Goal: Task Accomplishment & Management: Use online tool/utility

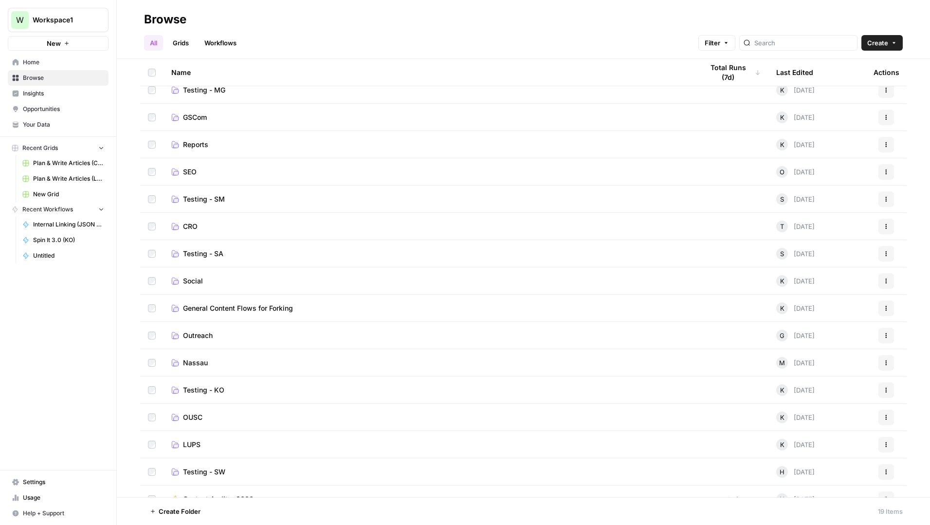
scroll to position [107, 0]
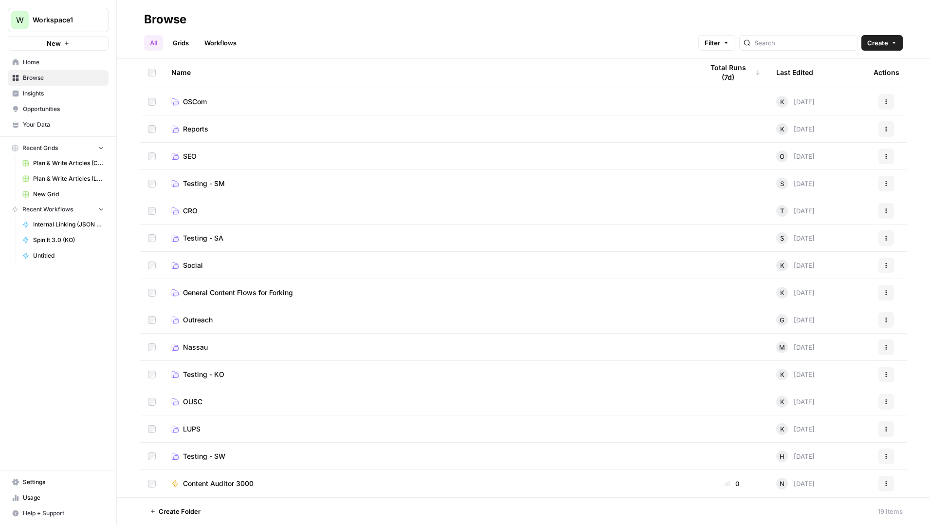
click at [198, 427] on span "LUPS" at bounding box center [192, 429] width 18 height 10
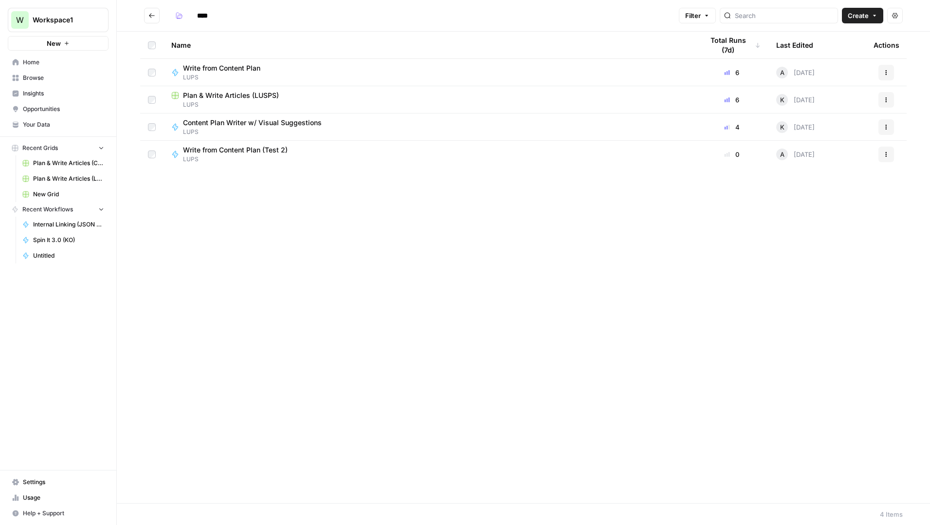
click at [273, 121] on span "Content Plan Writer w/ Visual Suggestions" at bounding box center [252, 123] width 139 height 10
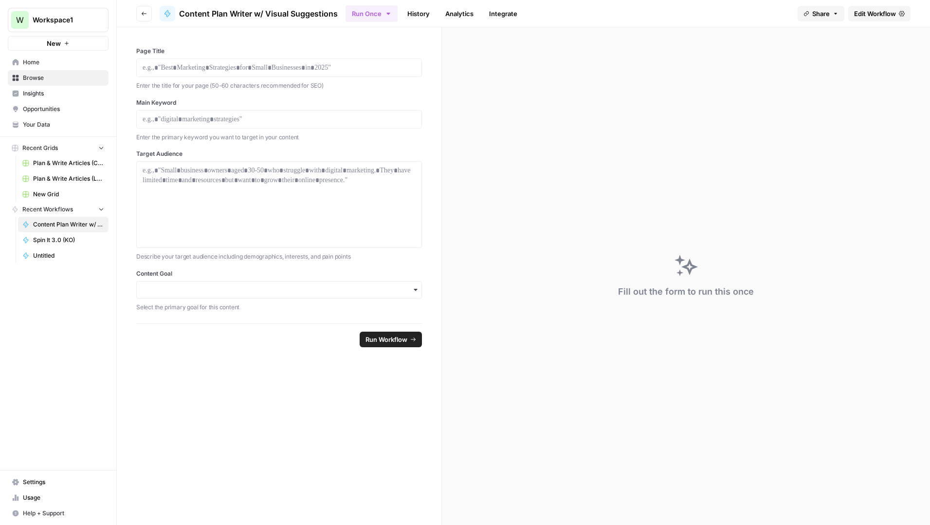
click at [872, 12] on span "Edit Workflow" at bounding box center [875, 14] width 42 height 10
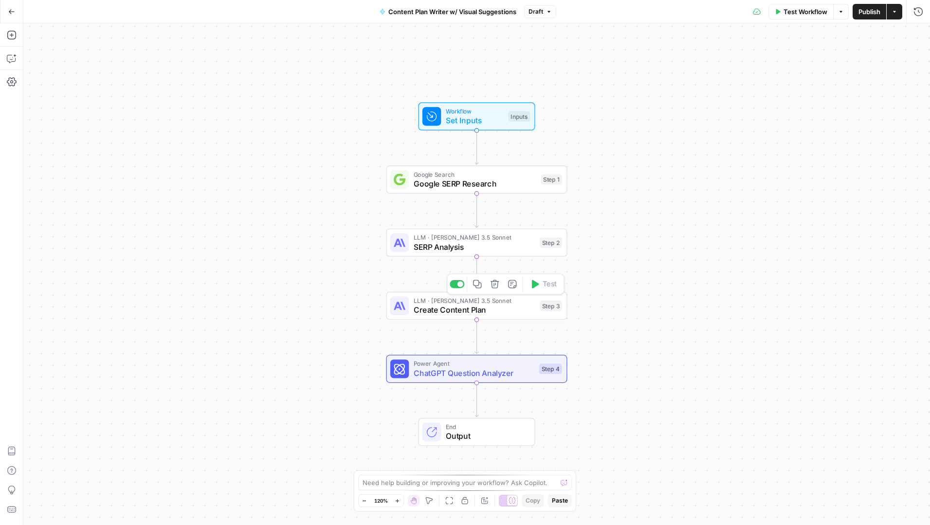
click at [462, 310] on span "Create Content Plan" at bounding box center [475, 310] width 122 height 12
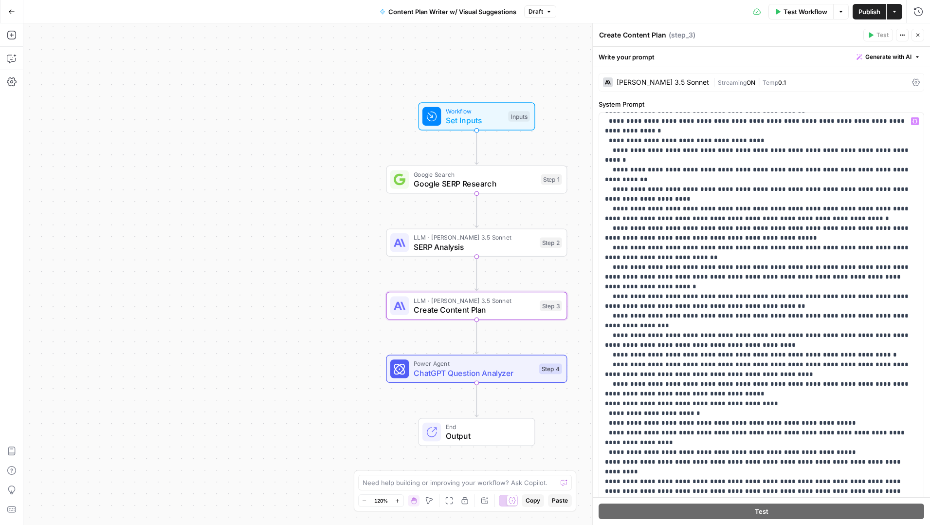
scroll to position [480, 0]
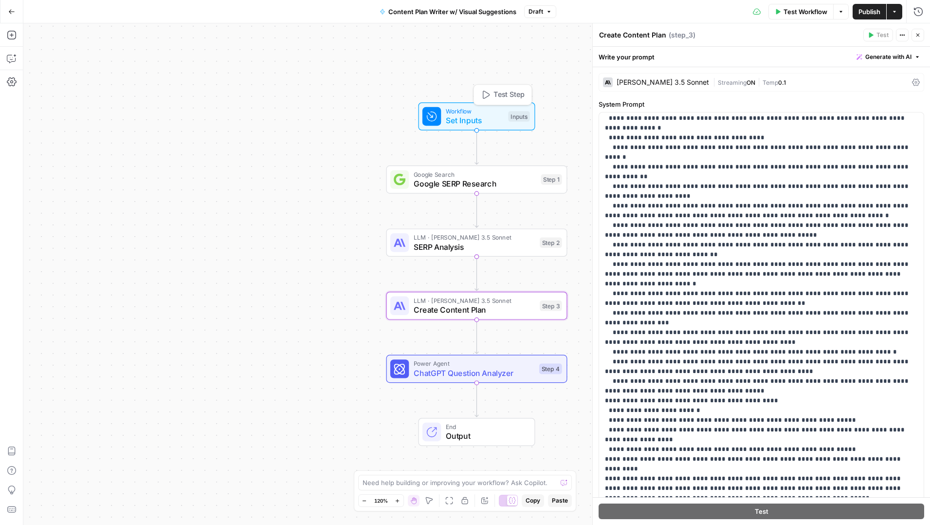
click at [484, 124] on span "Set Inputs" at bounding box center [475, 120] width 58 height 12
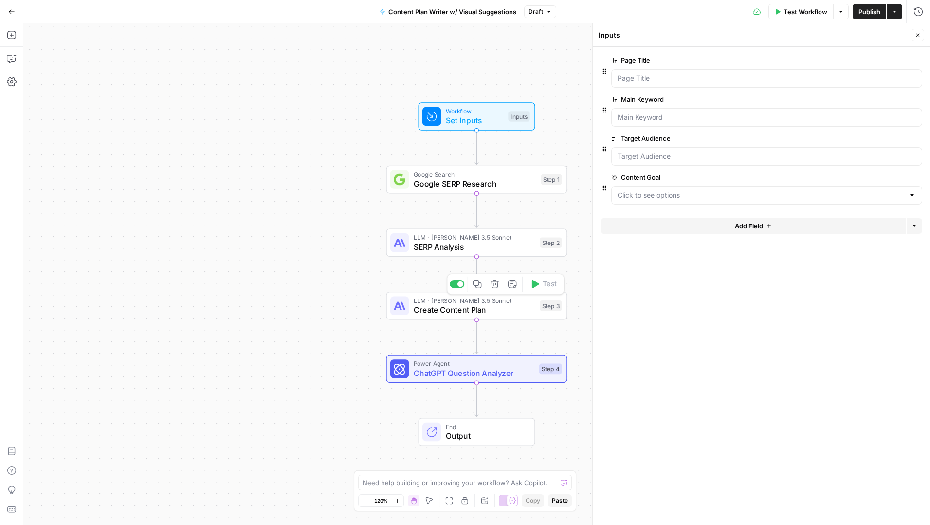
click at [476, 311] on span "Create Content Plan" at bounding box center [475, 310] width 122 height 12
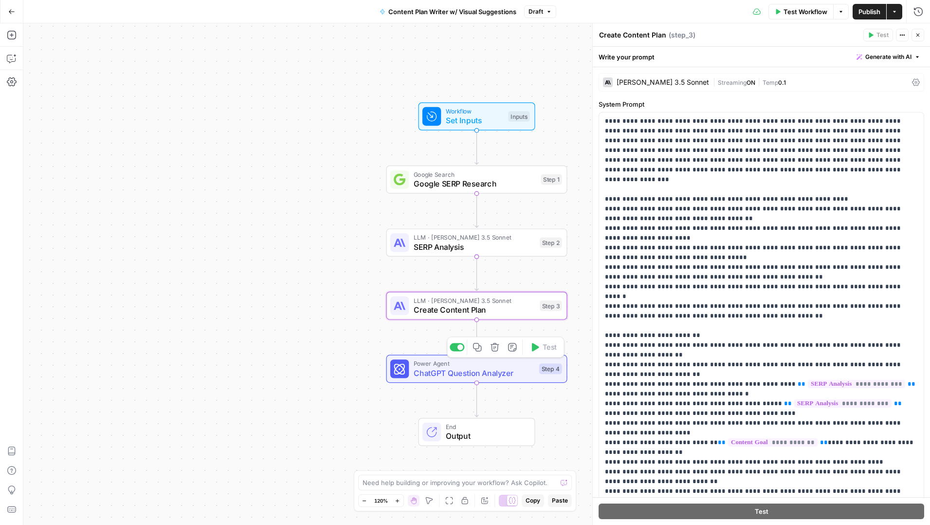
click at [502, 374] on span "ChatGPT Question Analyzer" at bounding box center [474, 373] width 121 height 12
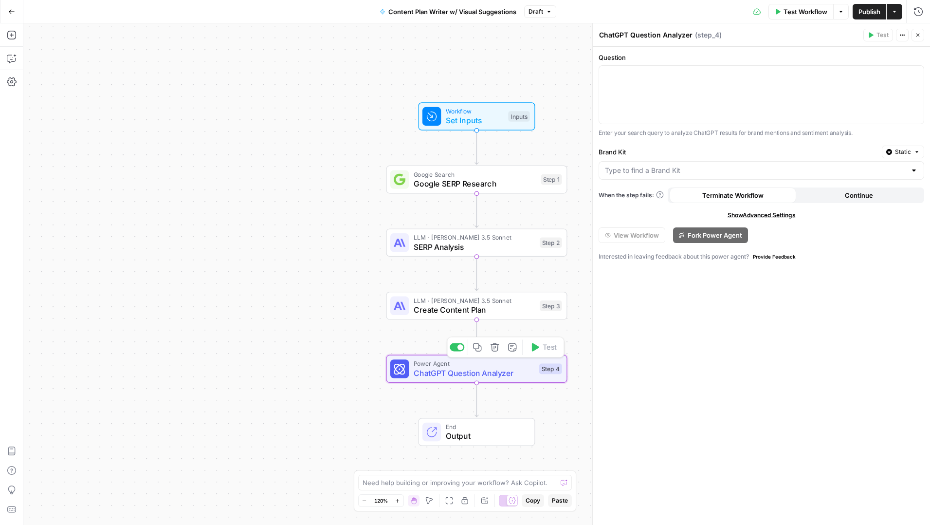
click at [494, 349] on icon "button" at bounding box center [495, 347] width 8 height 8
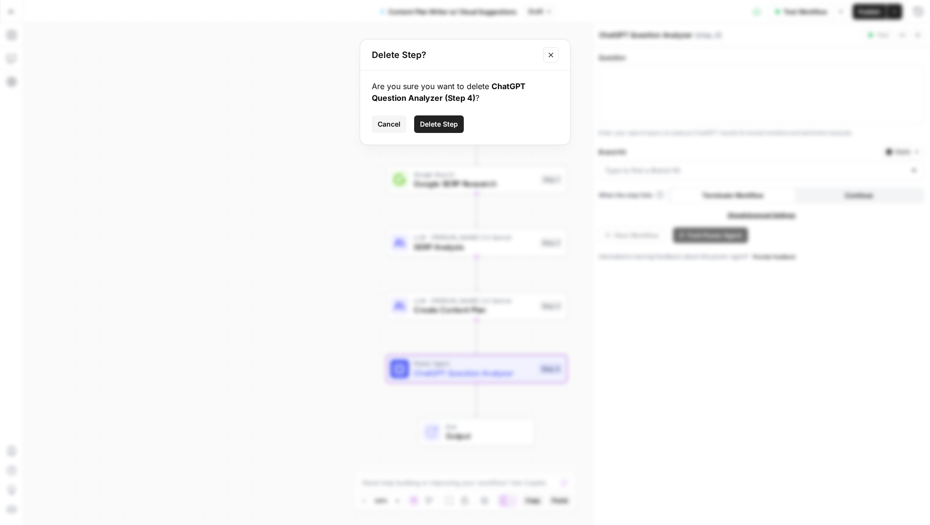
click at [450, 120] on span "Delete Step" at bounding box center [439, 124] width 38 height 10
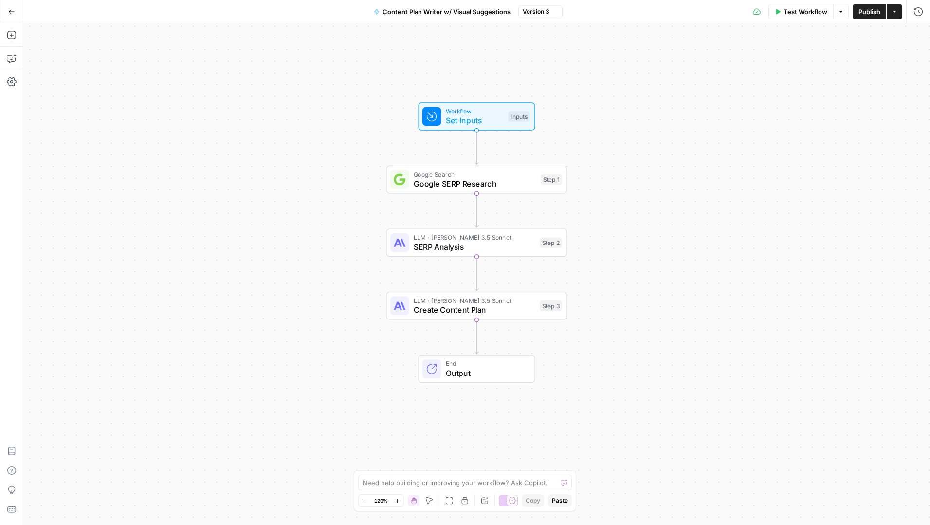
click at [487, 302] on span "LLM · [PERSON_NAME] 3.5 Sonnet" at bounding box center [475, 299] width 122 height 9
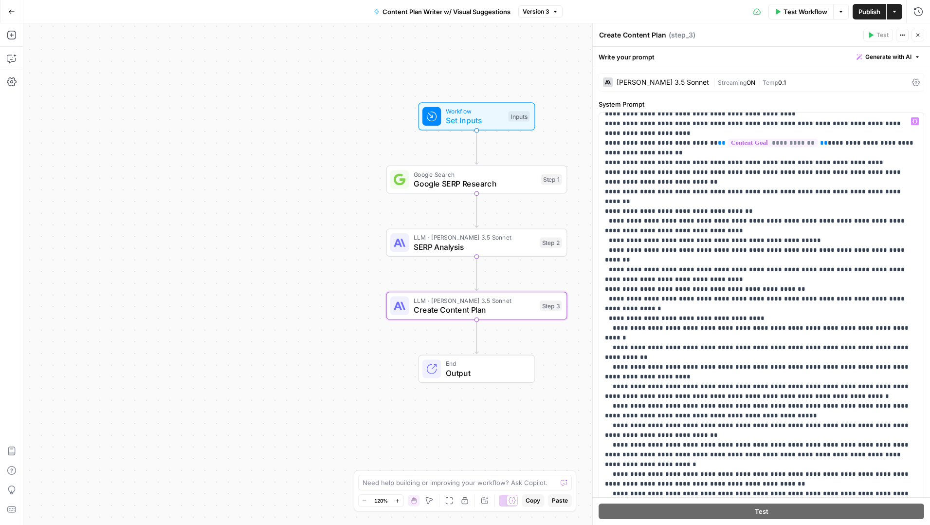
scroll to position [300, 0]
click at [304, 150] on div "Workflow Set Inputs Inputs Google Search Google SERP Research Step 1 LLM · [PER…" at bounding box center [476, 273] width 907 height 501
click at [16, 15] on button "Go Back" at bounding box center [12, 12] width 18 height 18
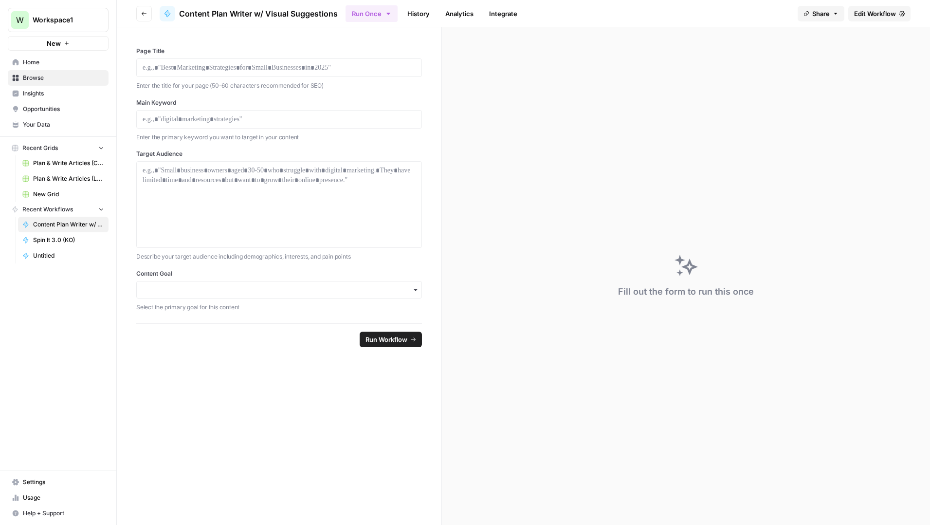
click at [141, 14] on button "Go back" at bounding box center [144, 14] width 16 height 16
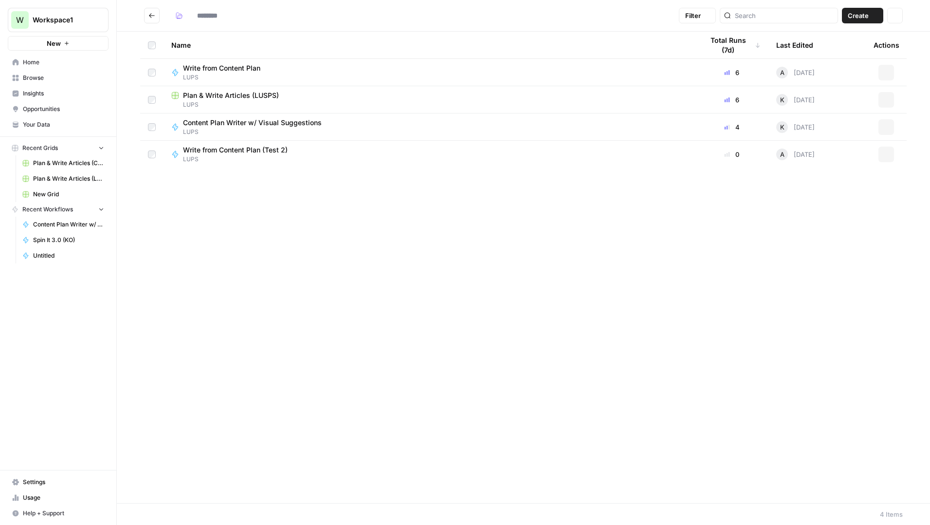
type input "****"
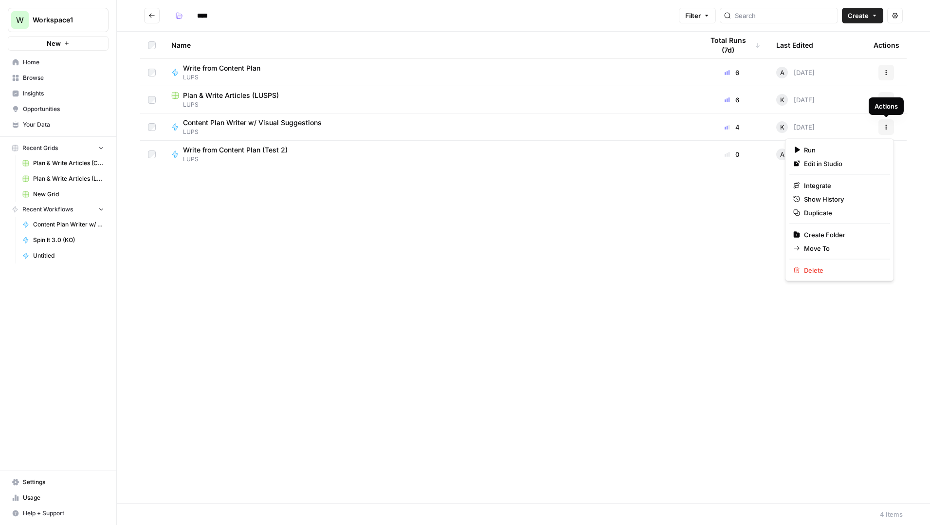
click at [884, 130] on button "Actions" at bounding box center [886, 127] width 16 height 16
click at [815, 200] on span "Show History" at bounding box center [843, 199] width 78 height 10
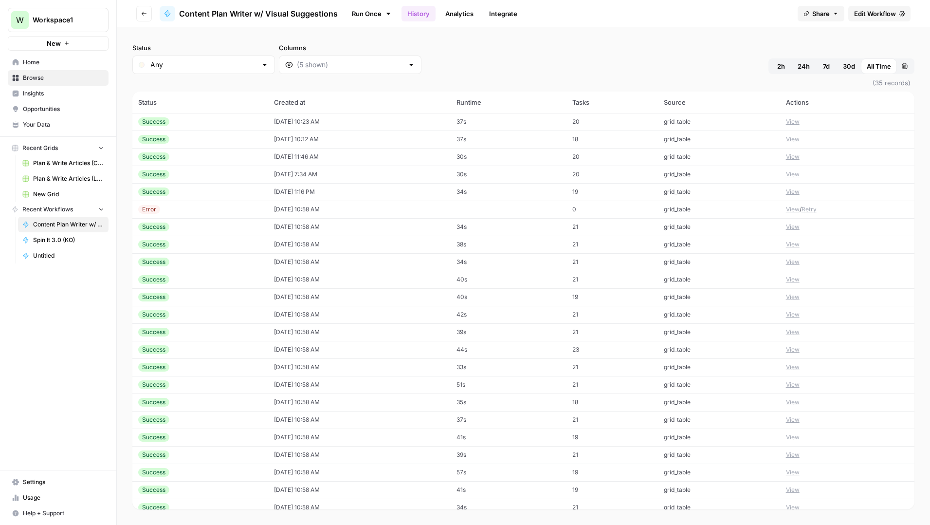
click at [143, 13] on icon "button" at bounding box center [144, 14] width 6 height 6
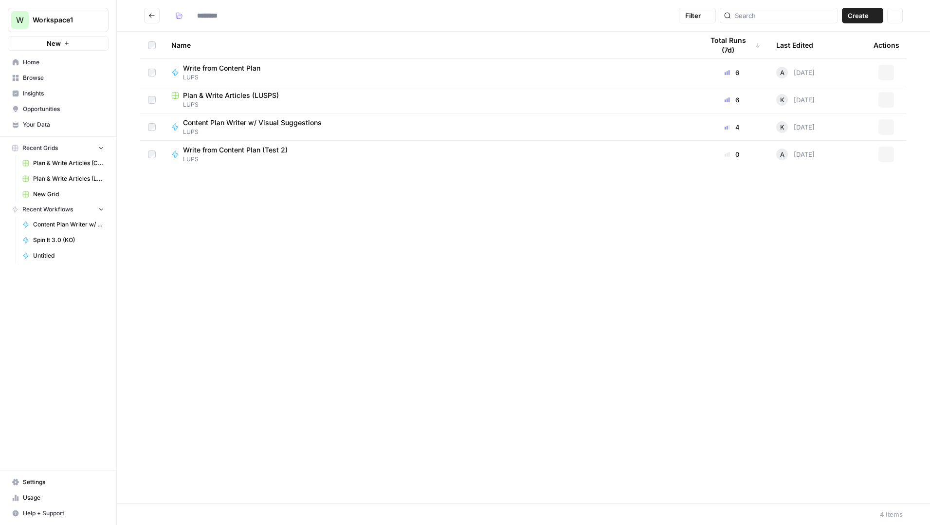
type input "****"
click at [244, 122] on span "Content Plan Writer w/ Visual Suggestions" at bounding box center [252, 123] width 139 height 10
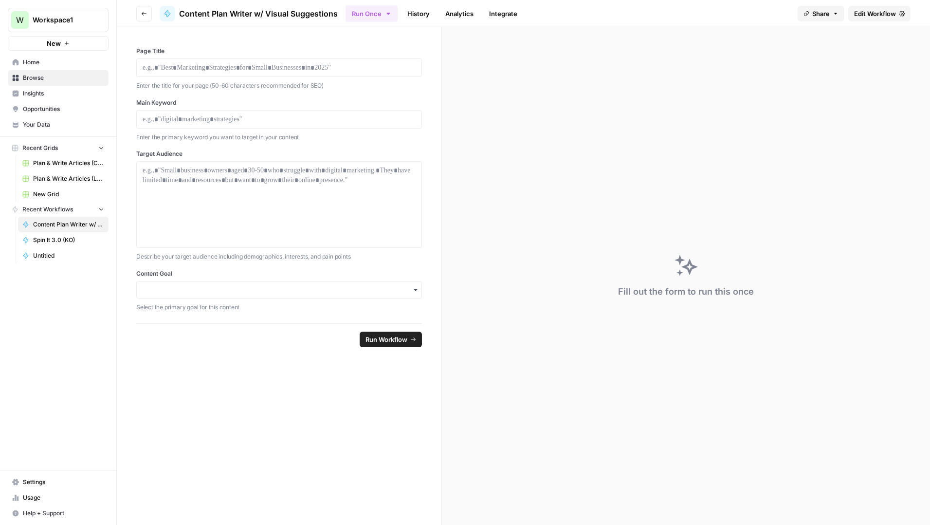
click at [861, 16] on span "Edit Workflow" at bounding box center [875, 14] width 42 height 10
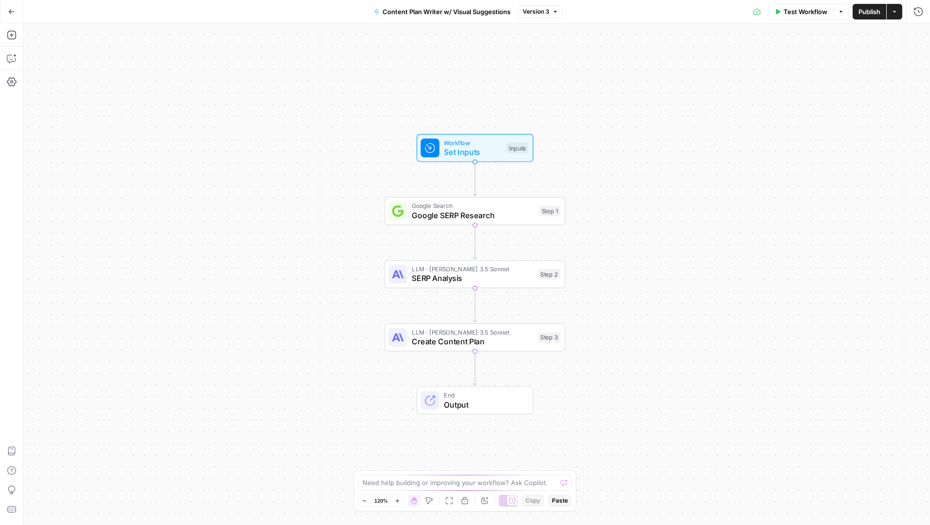
click at [455, 346] on span "Create Content Plan" at bounding box center [473, 341] width 122 height 12
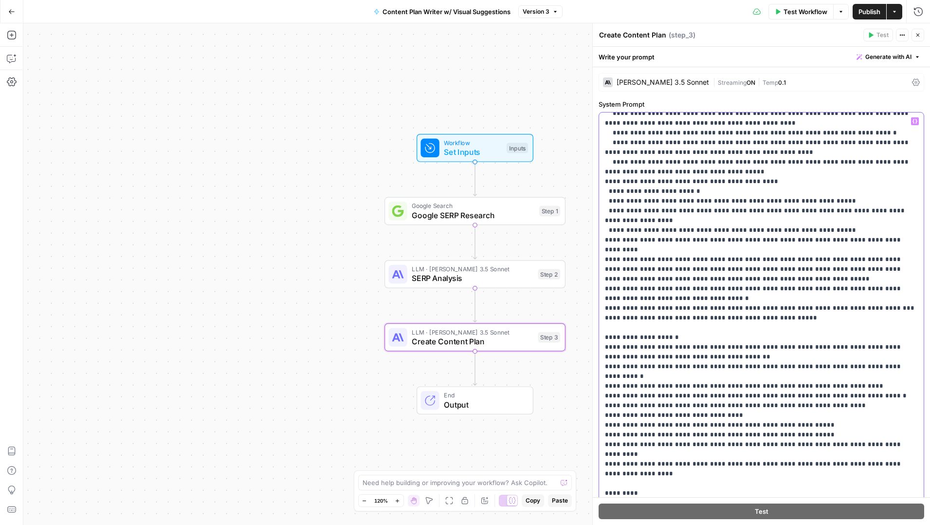
scroll to position [701, 0]
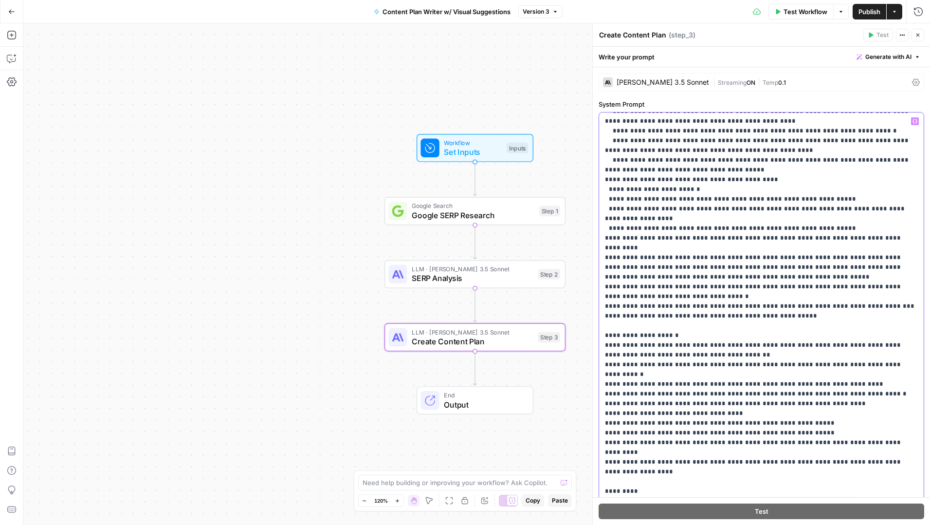
drag, startPoint x: 606, startPoint y: 189, endPoint x: 791, endPoint y: 360, distance: 251.7
click at [791, 360] on p "**********" at bounding box center [761, 73] width 313 height 1314
copy p "**********"
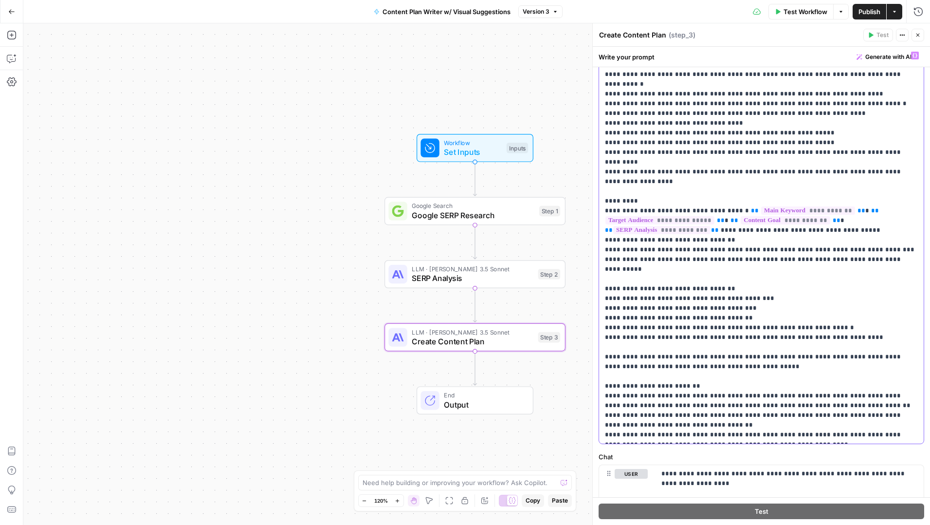
scroll to position [70, 0]
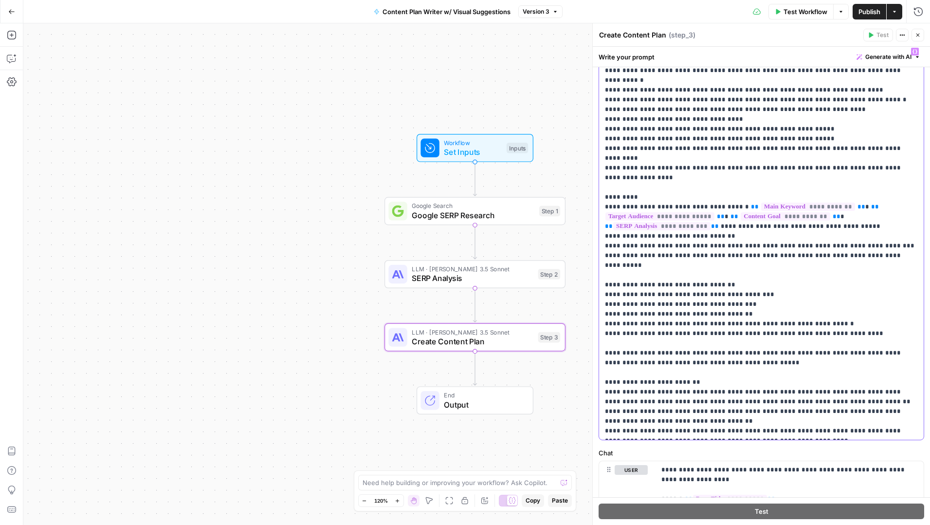
drag, startPoint x: 603, startPoint y: 161, endPoint x: 766, endPoint y: 428, distance: 313.0
click at [766, 428] on div "**********" at bounding box center [761, 241] width 325 height 397
copy p "**********"
